Goal: Information Seeking & Learning: Understand process/instructions

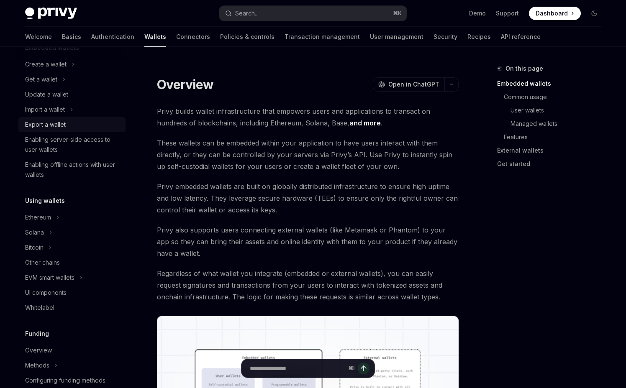
scroll to position [148, 0]
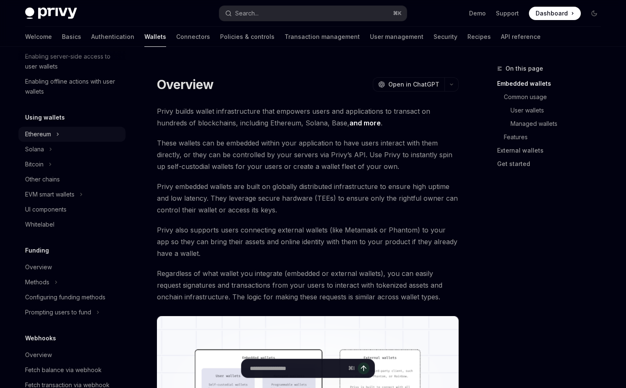
click at [64, 137] on button "Ethereum" at bounding box center [71, 134] width 107 height 15
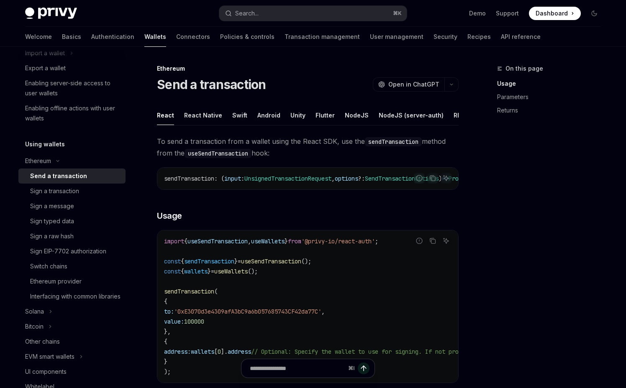
scroll to position [90, 0]
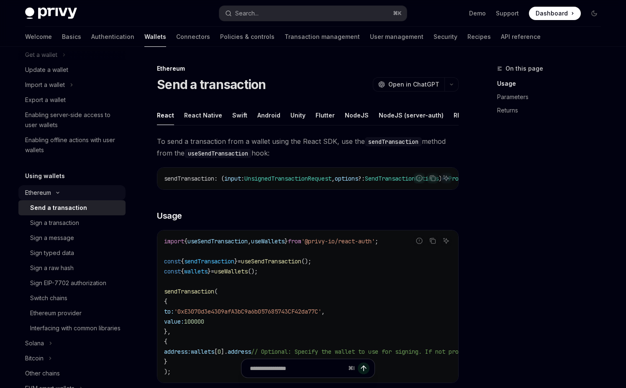
click at [48, 194] on div "Ethereum" at bounding box center [38, 193] width 26 height 10
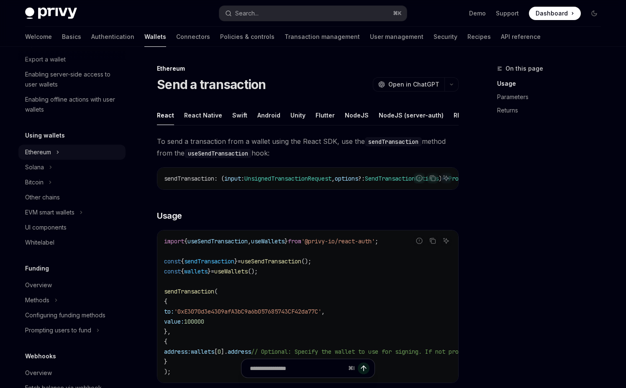
scroll to position [0, 0]
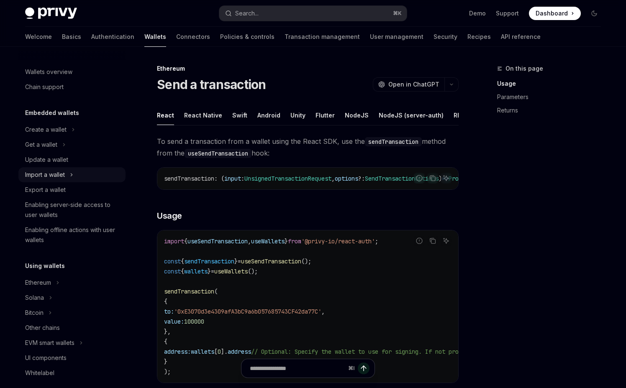
click at [73, 174] on icon "Toggle Import a wallet section" at bounding box center [71, 175] width 3 height 10
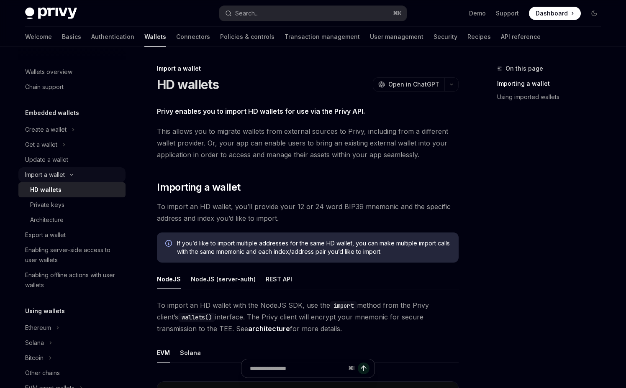
click at [82, 171] on button "Import a wallet" at bounding box center [71, 174] width 107 height 15
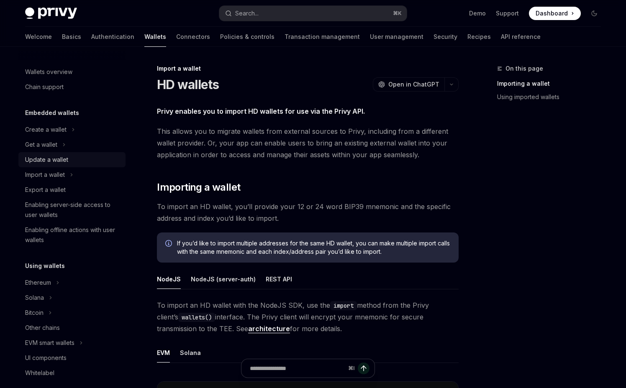
click at [79, 161] on div "Update a wallet" at bounding box center [72, 160] width 95 height 10
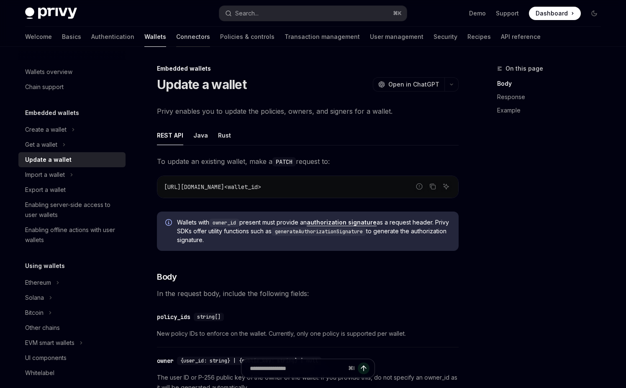
click at [176, 44] on link "Connectors" at bounding box center [193, 37] width 34 height 20
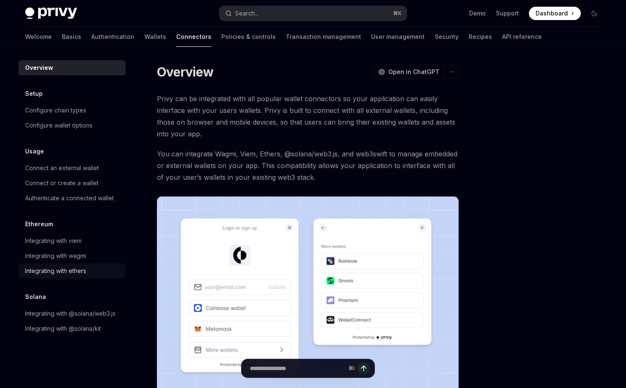
click at [72, 269] on div "Integrating with ethers" at bounding box center [55, 271] width 61 height 10
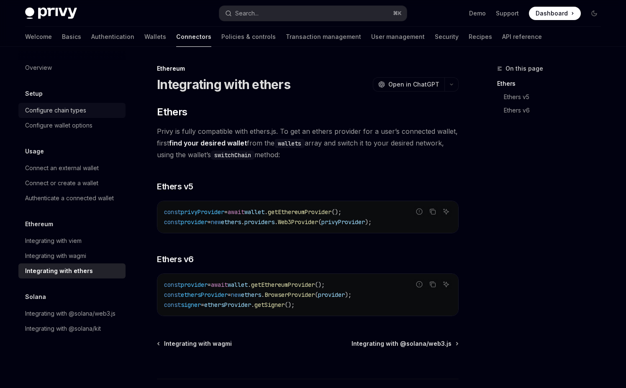
click at [84, 111] on div "Configure chain types" at bounding box center [55, 110] width 61 height 10
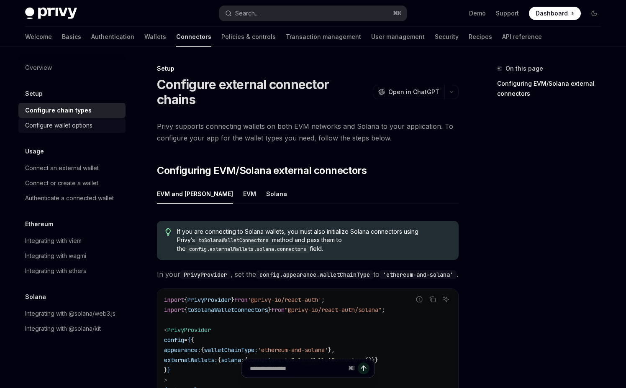
click at [87, 123] on div "Configure wallet options" at bounding box center [58, 125] width 67 height 10
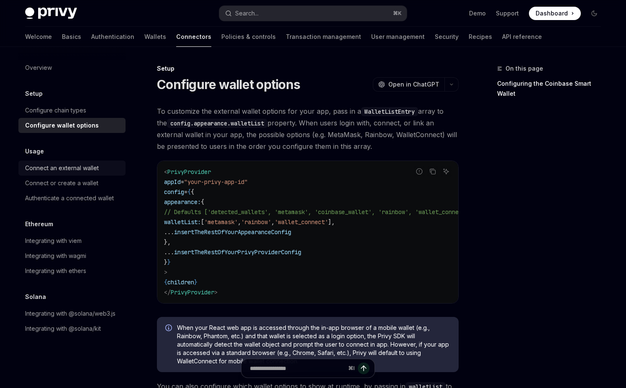
click at [78, 162] on link "Connect an external wallet" at bounding box center [71, 168] width 107 height 15
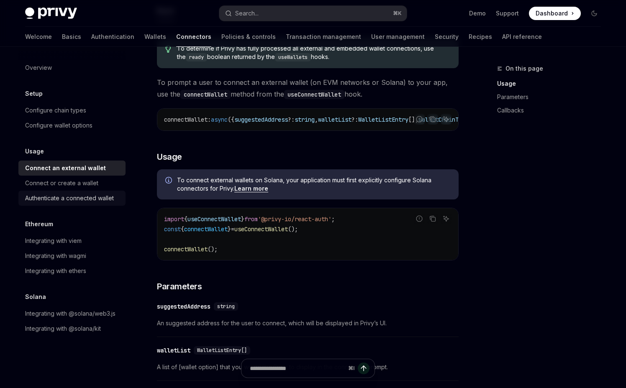
scroll to position [109, 0]
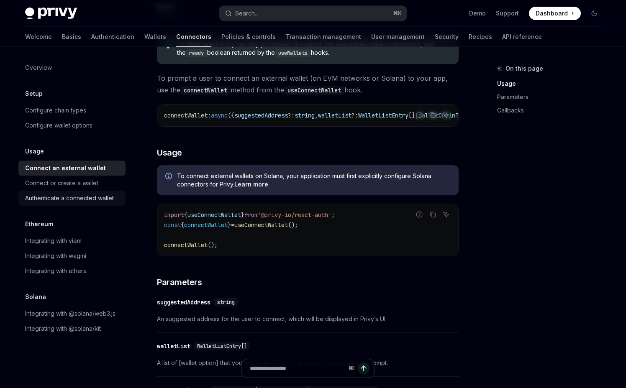
click at [100, 202] on div "Authenticate a connected wallet" at bounding box center [69, 198] width 89 height 10
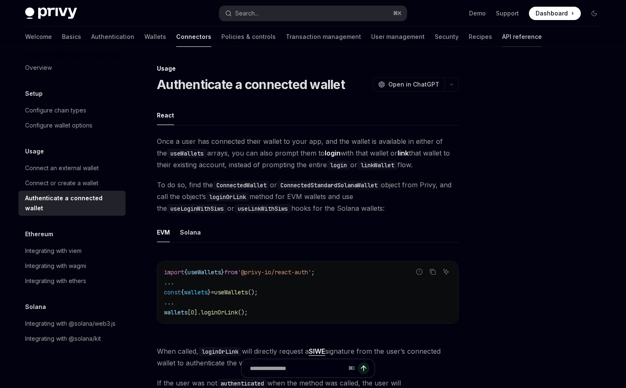
click at [502, 37] on link "API reference" at bounding box center [522, 37] width 40 height 20
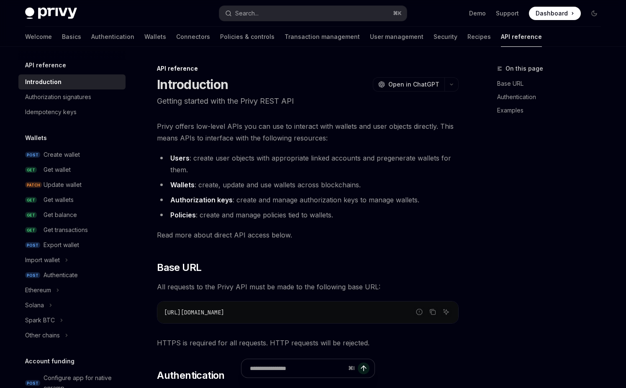
type textarea "*"
